Goal: Transaction & Acquisition: Purchase product/service

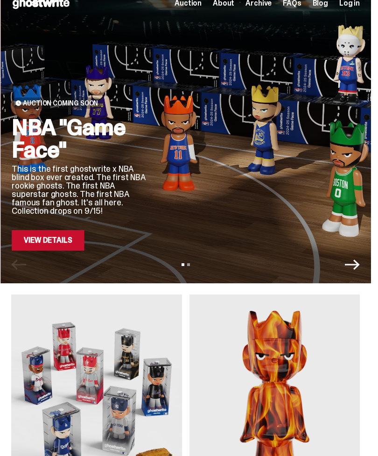
scroll to position [16, 0]
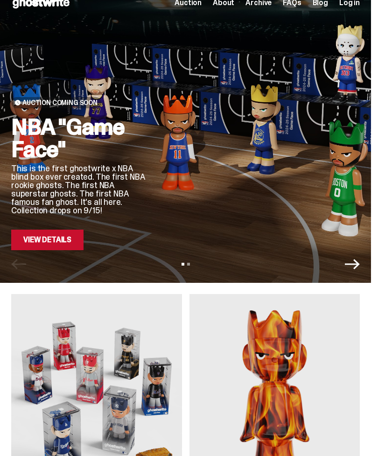
click at [67, 241] on link "View Details" at bounding box center [47, 240] width 72 height 21
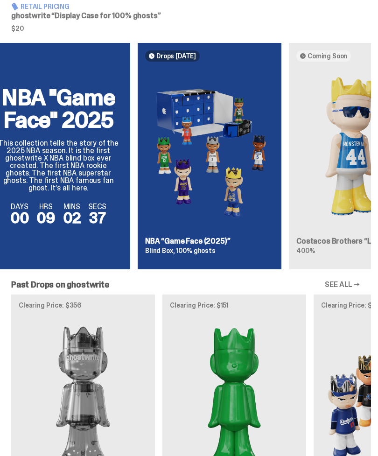
scroll to position [0, 21]
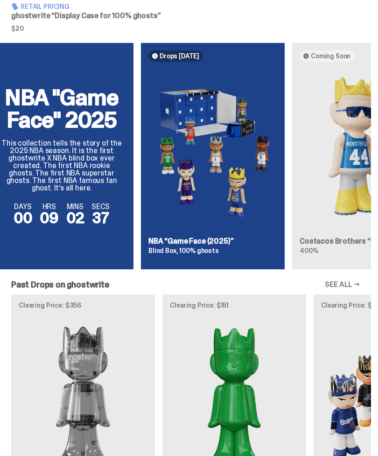
click at [258, 205] on img at bounding box center [212, 149] width 129 height 161
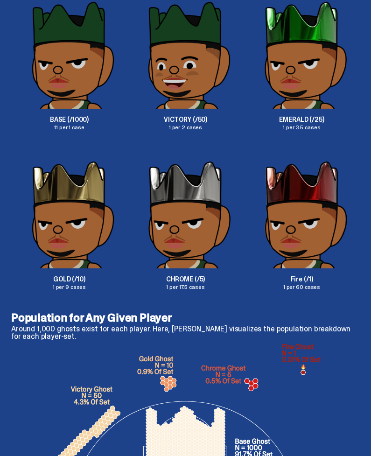
scroll to position [1732, 0]
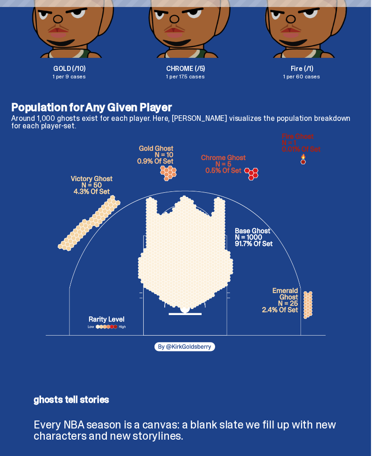
scroll to position [1943, 0]
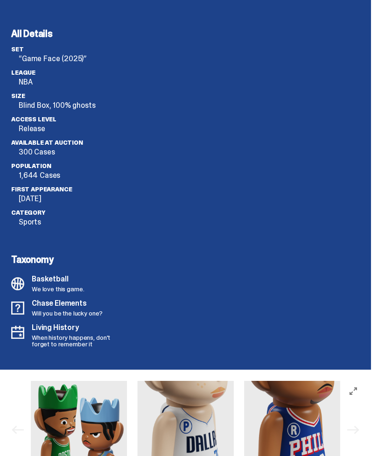
click at [24, 79] on p "NBA" at bounding box center [73, 82] width 109 height 7
click at [21, 78] on p "NBA" at bounding box center [73, 81] width 109 height 7
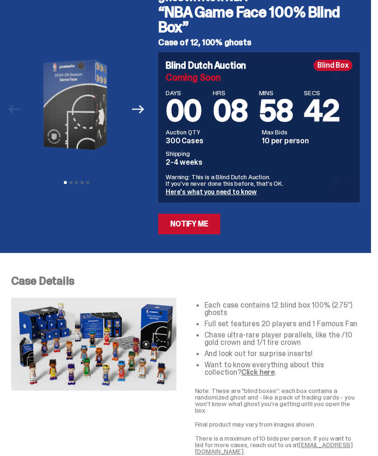
scroll to position [0, 0]
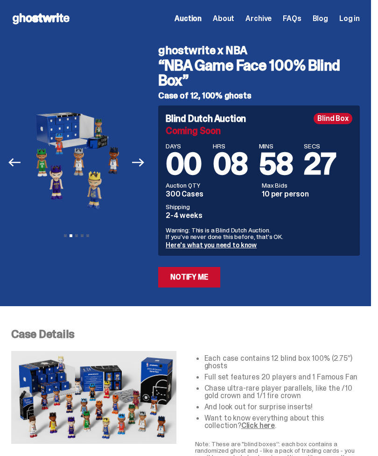
click at [144, 161] on icon "Next" at bounding box center [138, 162] width 12 height 12
